Goal: Find specific page/section

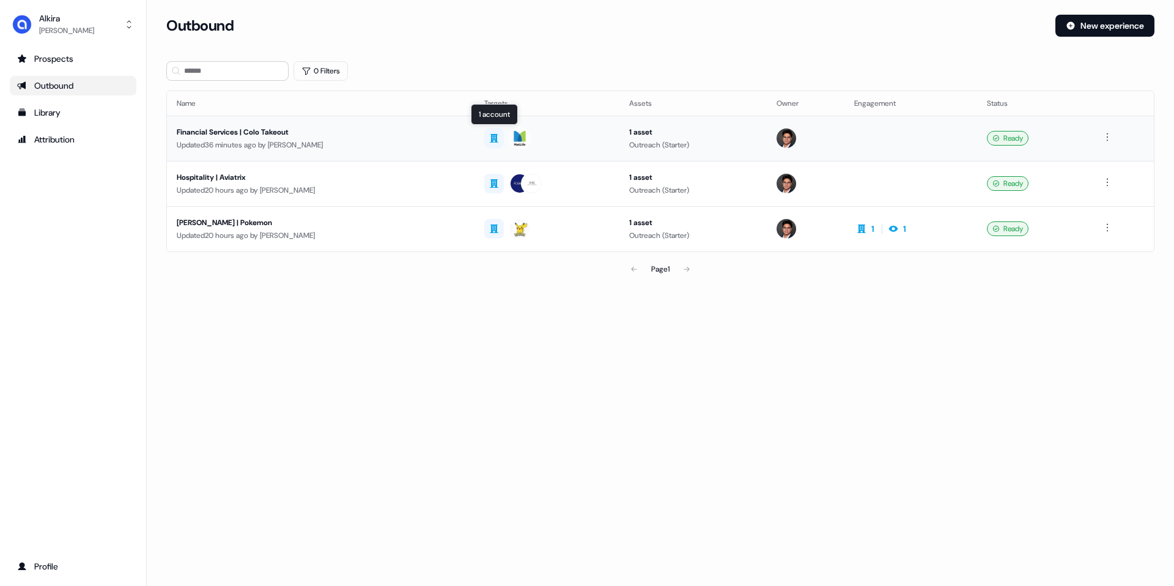
click at [515, 143] on div at bounding box center [520, 138] width 22 height 22
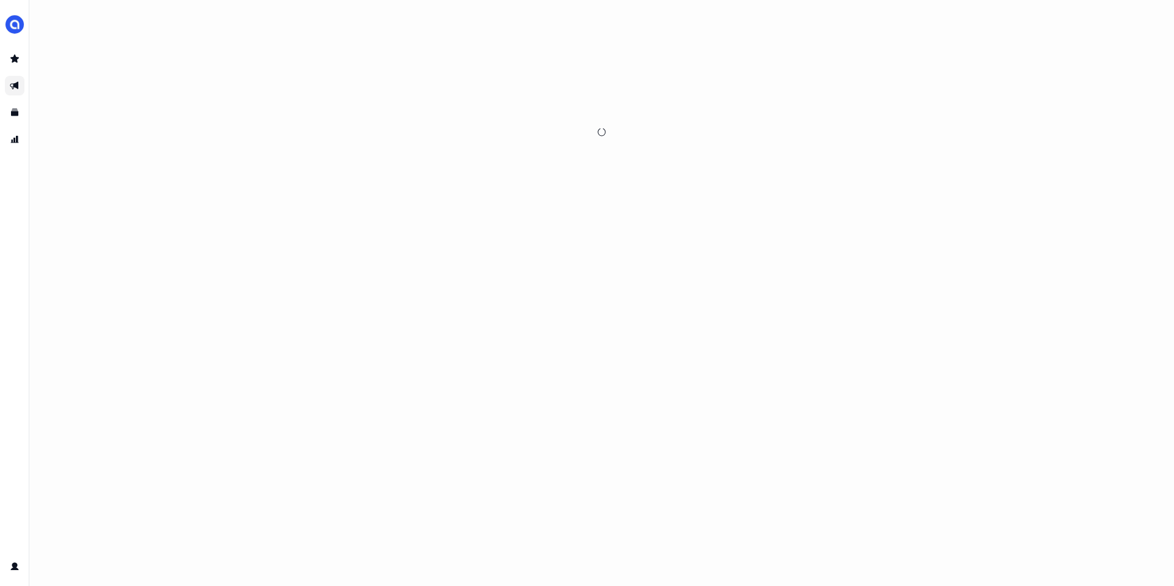
click at [502, 142] on div at bounding box center [601, 132] width 821 height 235
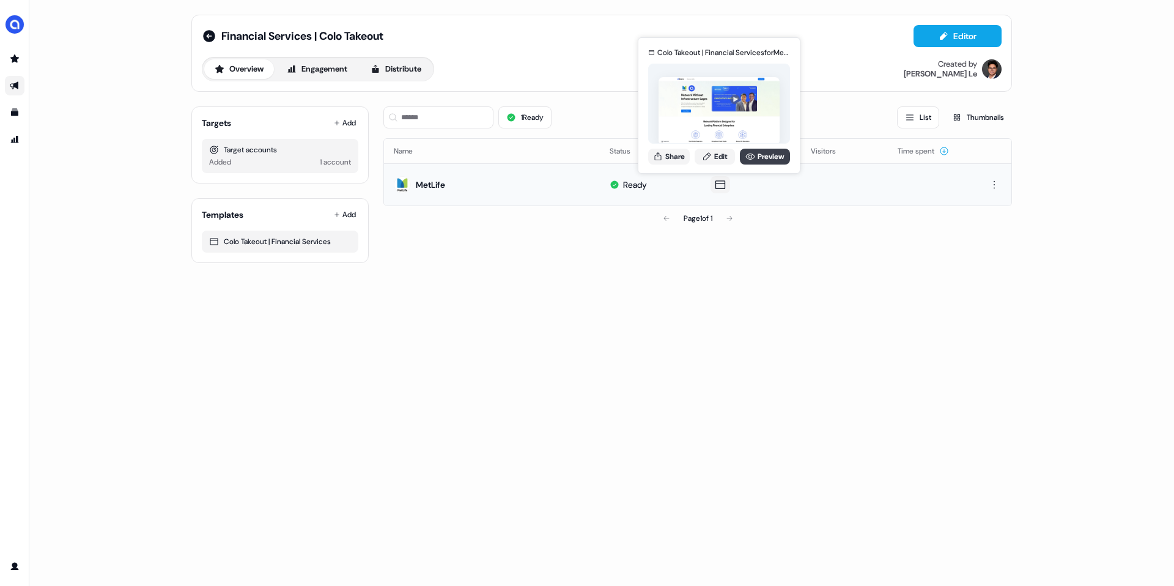
click at [754, 159] on link "Preview" at bounding box center [765, 157] width 50 height 16
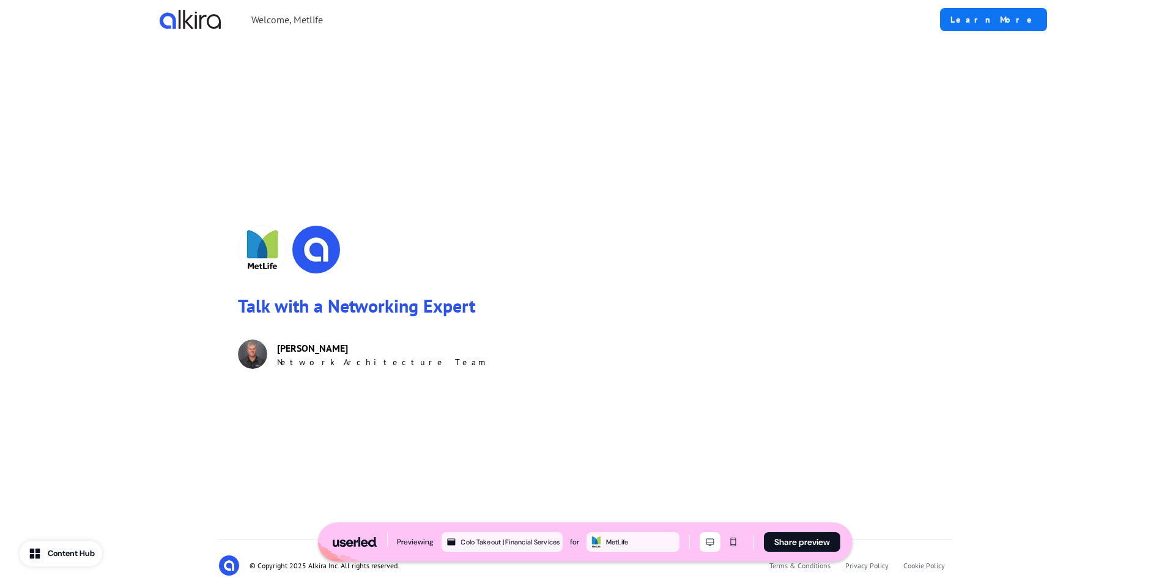
scroll to position [1553, 0]
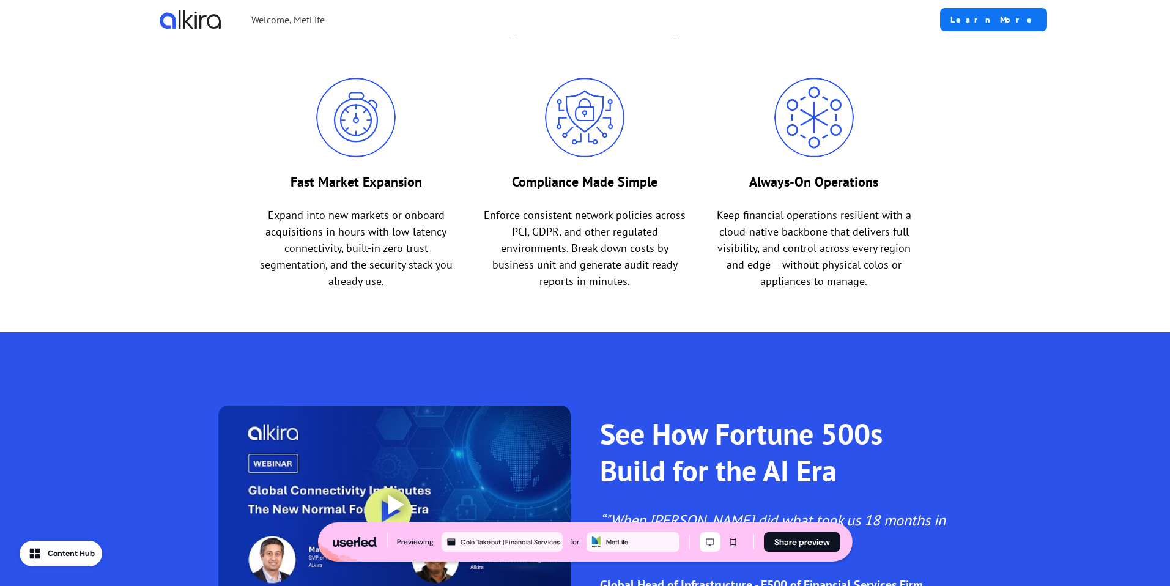
scroll to position [450, 0]
